Goal: Information Seeking & Learning: Learn about a topic

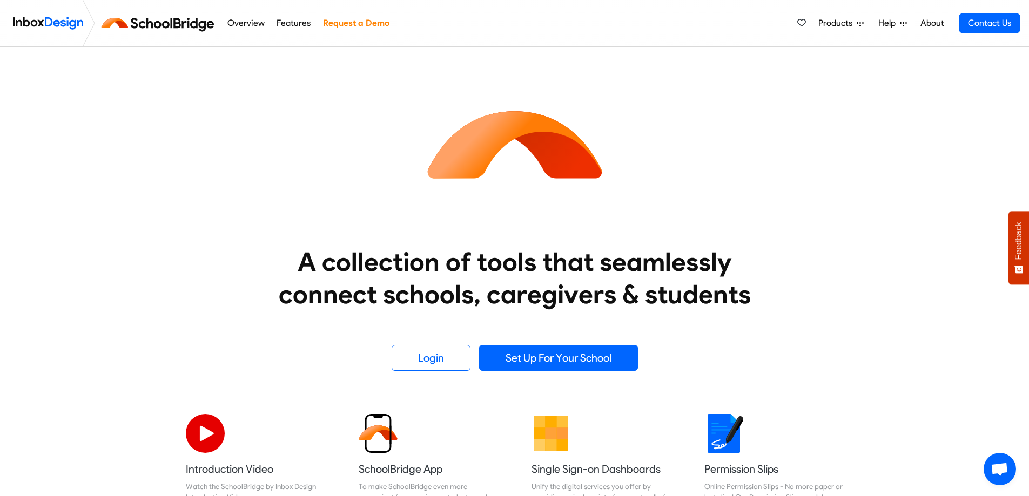
click at [830, 25] on span "Products" at bounding box center [837, 23] width 38 height 13
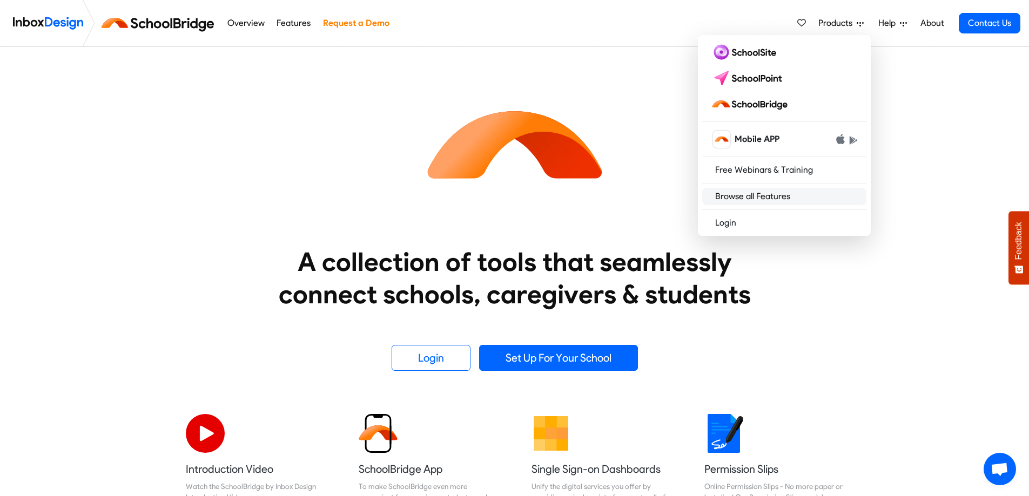
click at [738, 196] on link "Browse all Features" at bounding box center [784, 196] width 164 height 17
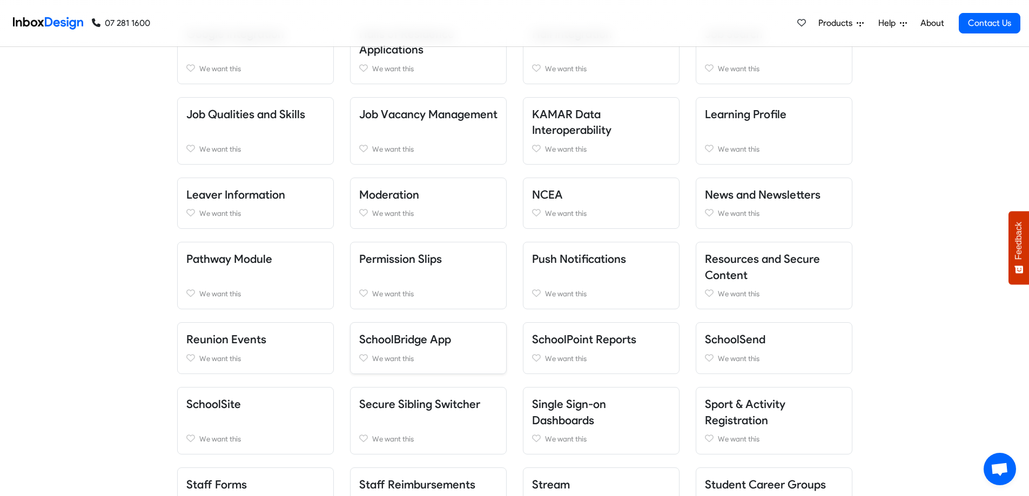
scroll to position [756, 0]
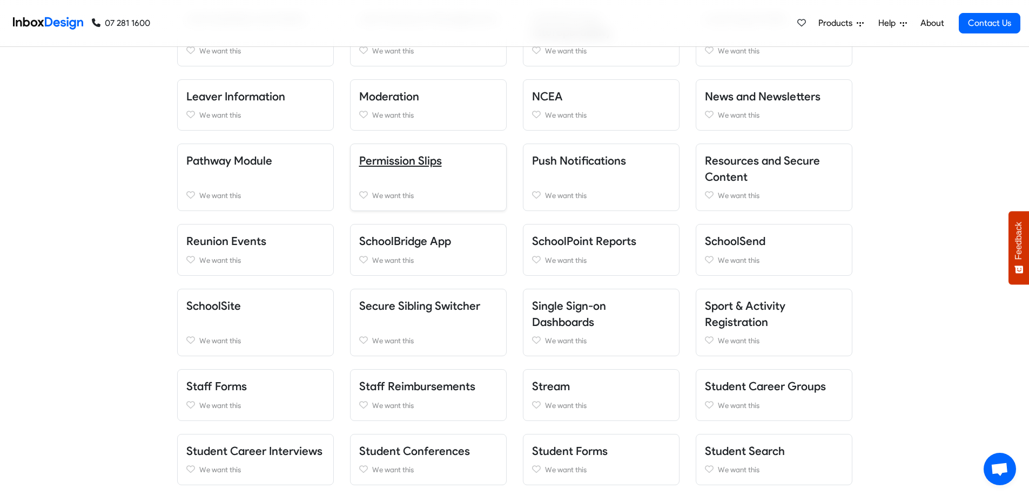
click at [375, 161] on link "Permission Slips" at bounding box center [400, 161] width 83 height 14
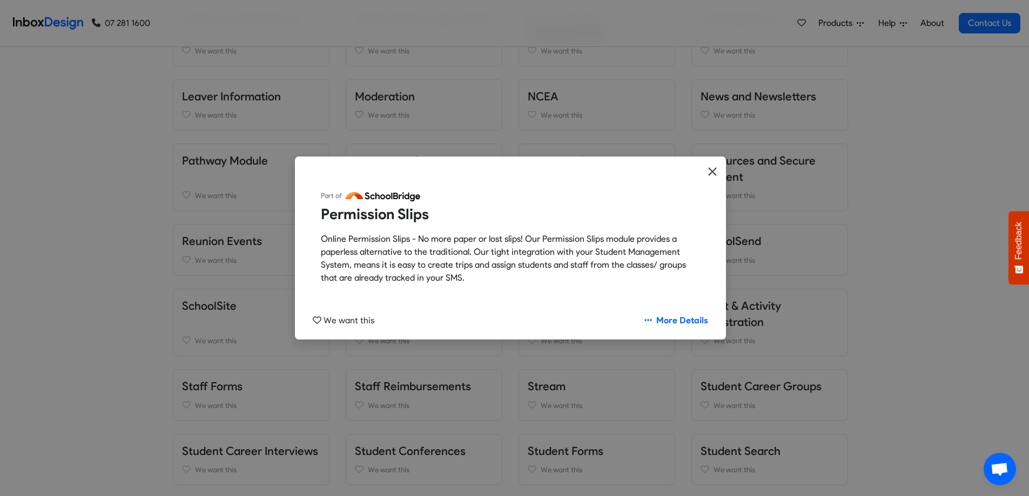
click at [713, 173] on icon "Close" at bounding box center [713, 171] width 10 height 13
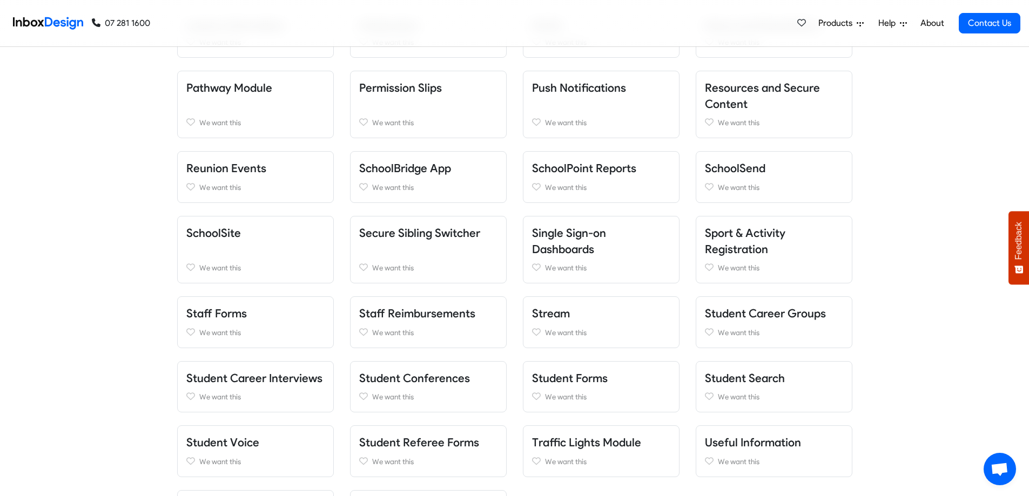
scroll to position [810, 0]
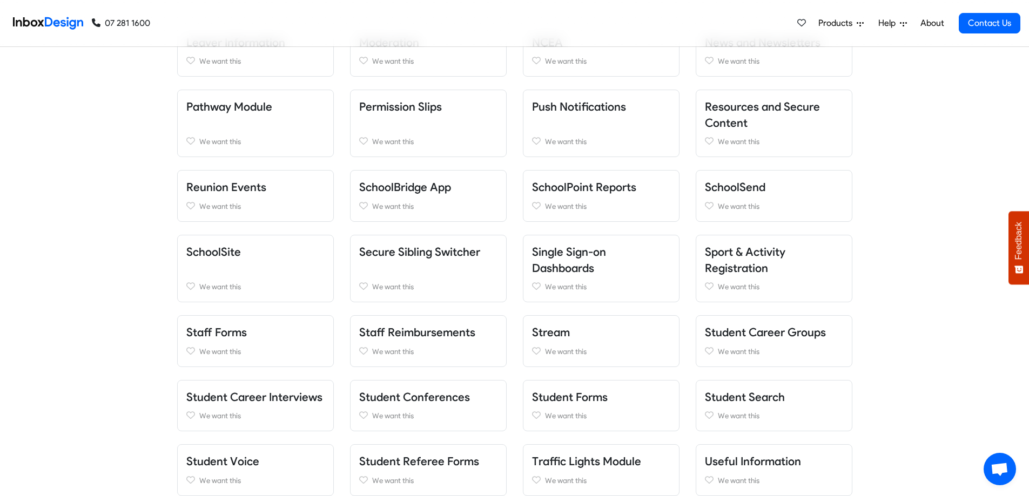
drag, startPoint x: 994, startPoint y: 145, endPoint x: 1001, endPoint y: 304, distance: 158.9
click at [1007, 176] on div "Do you have a feature request? We are eager to hear your great ideas, please em…" at bounding box center [514, 33] width 1029 height 1080
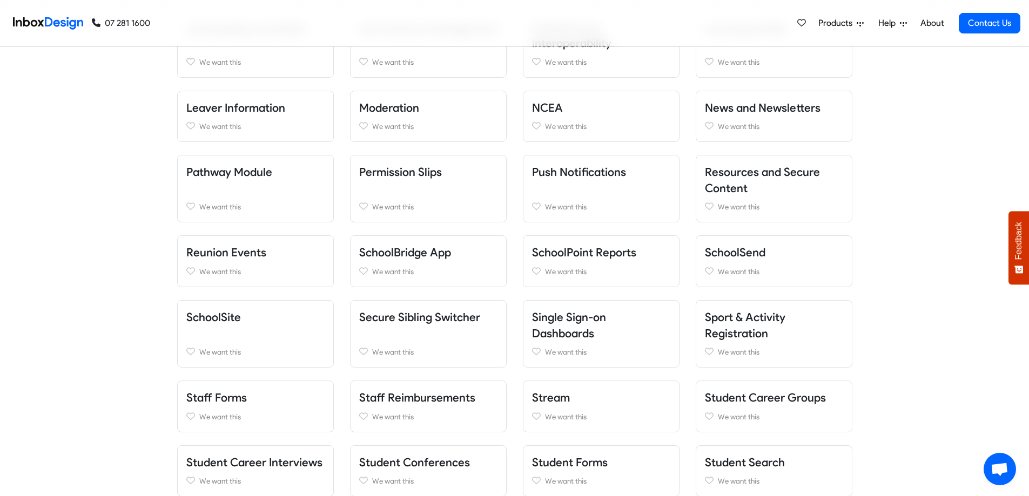
scroll to position [736, 0]
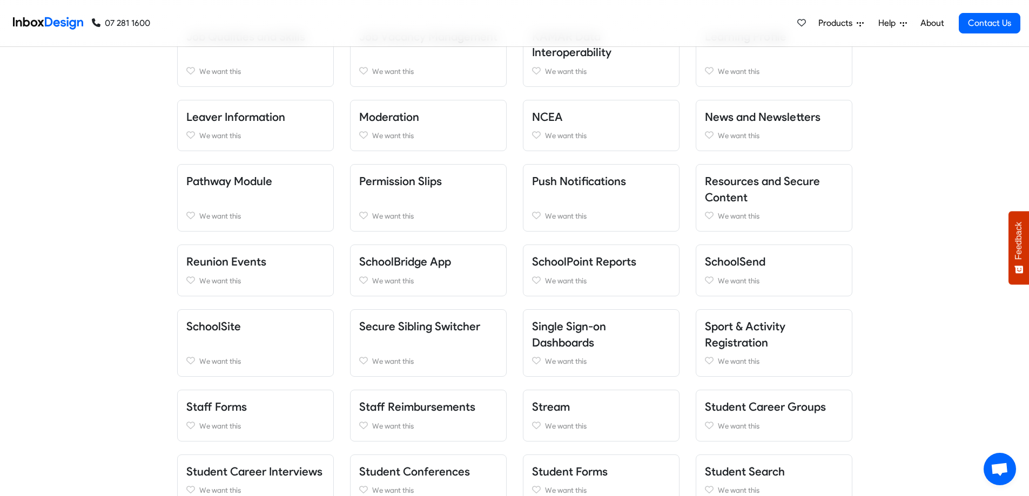
click at [846, 22] on span "Products" at bounding box center [837, 23] width 38 height 13
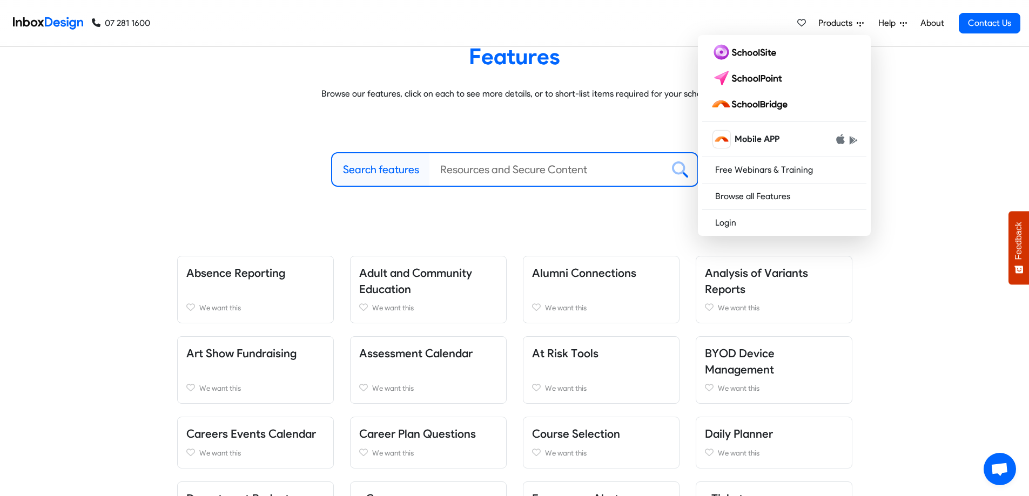
scroll to position [0, 0]
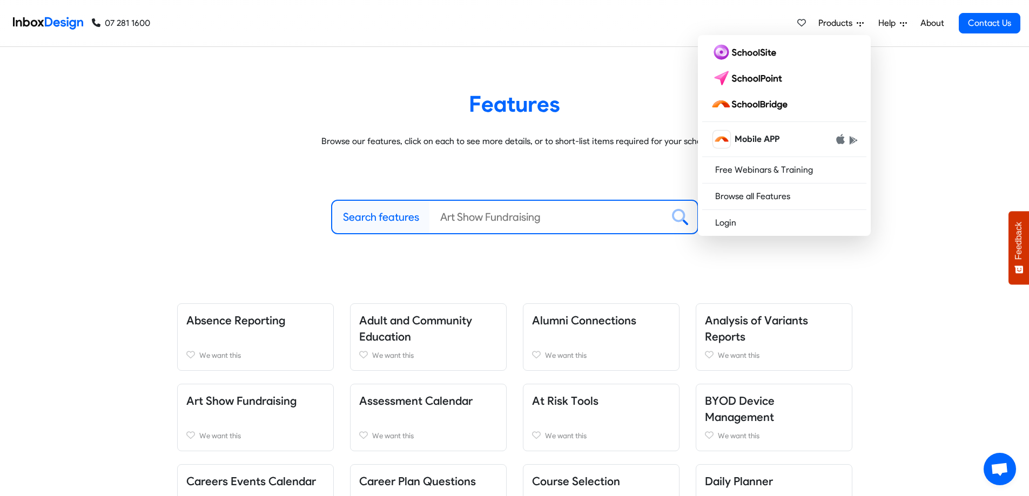
click at [385, 76] on div "Features Browse our features, click on each to see more details, or to short-li…" at bounding box center [514, 110] width 1045 height 92
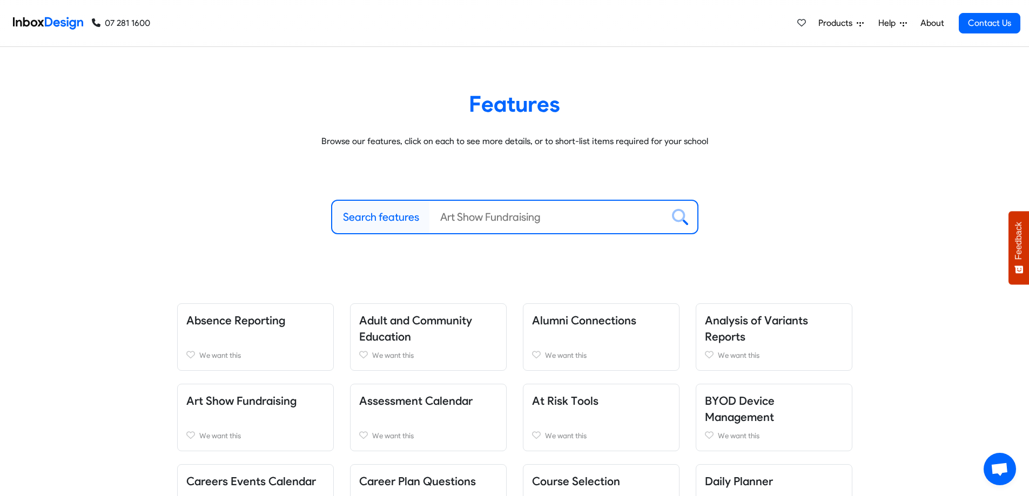
click at [48, 22] on img at bounding box center [48, 23] width 70 height 22
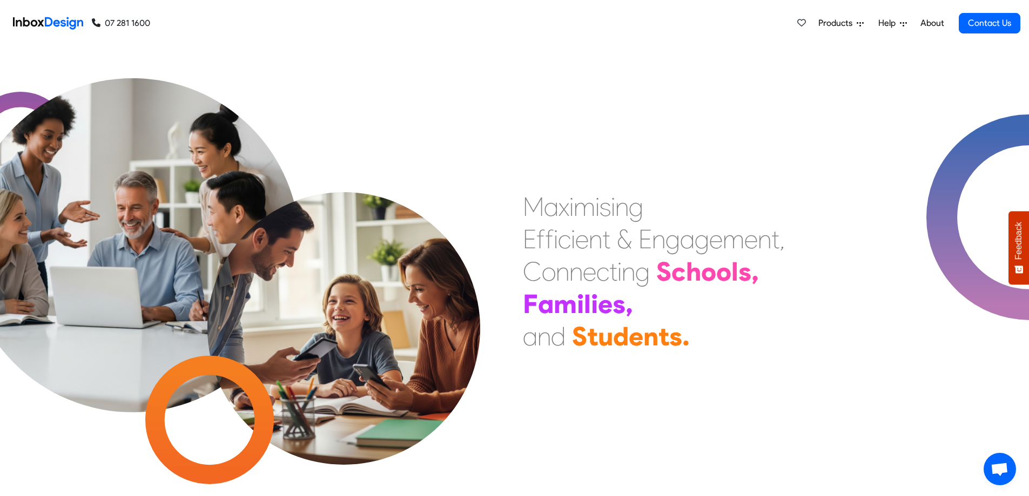
click at [931, 24] on link "About" at bounding box center [932, 23] width 30 height 22
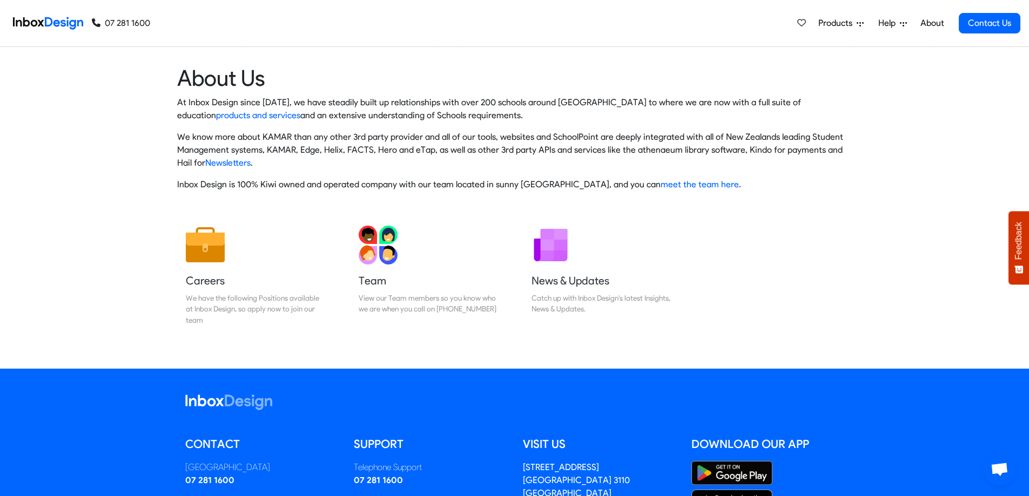
click at [836, 25] on span "Products" at bounding box center [837, 23] width 38 height 13
